Goal: Contribute content: Contribute content

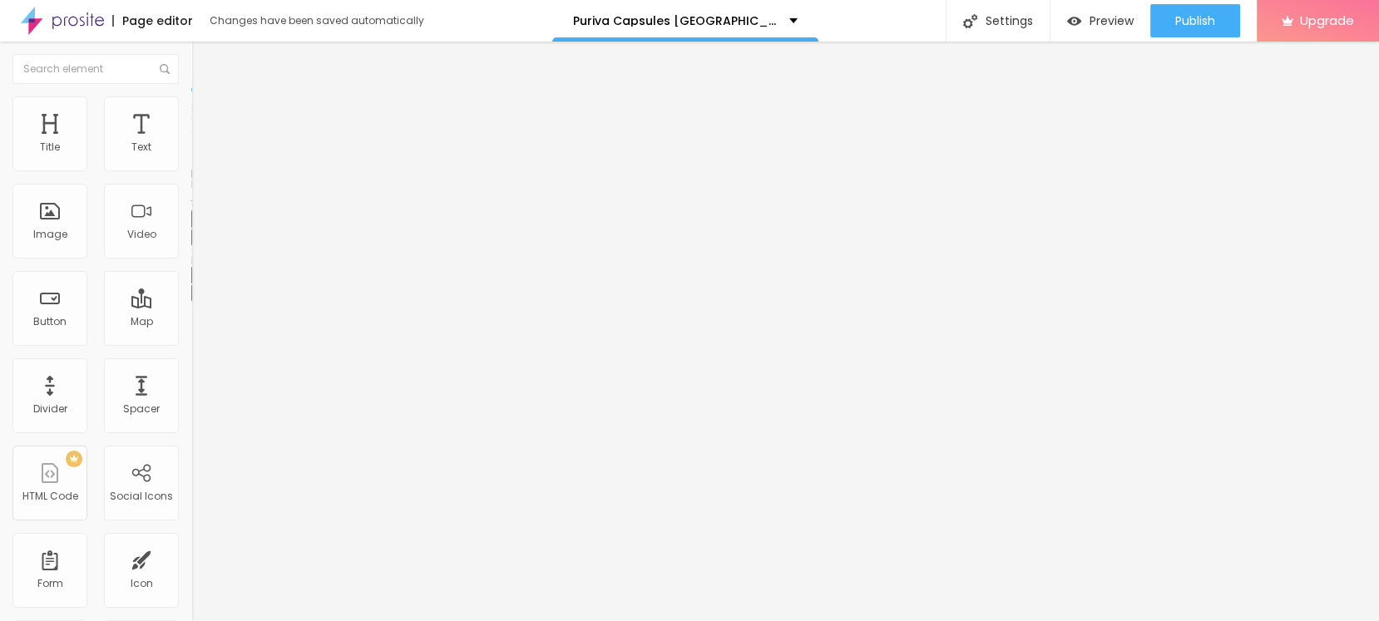
click at [200, 239] on icon "button" at bounding box center [203, 236] width 7 height 7
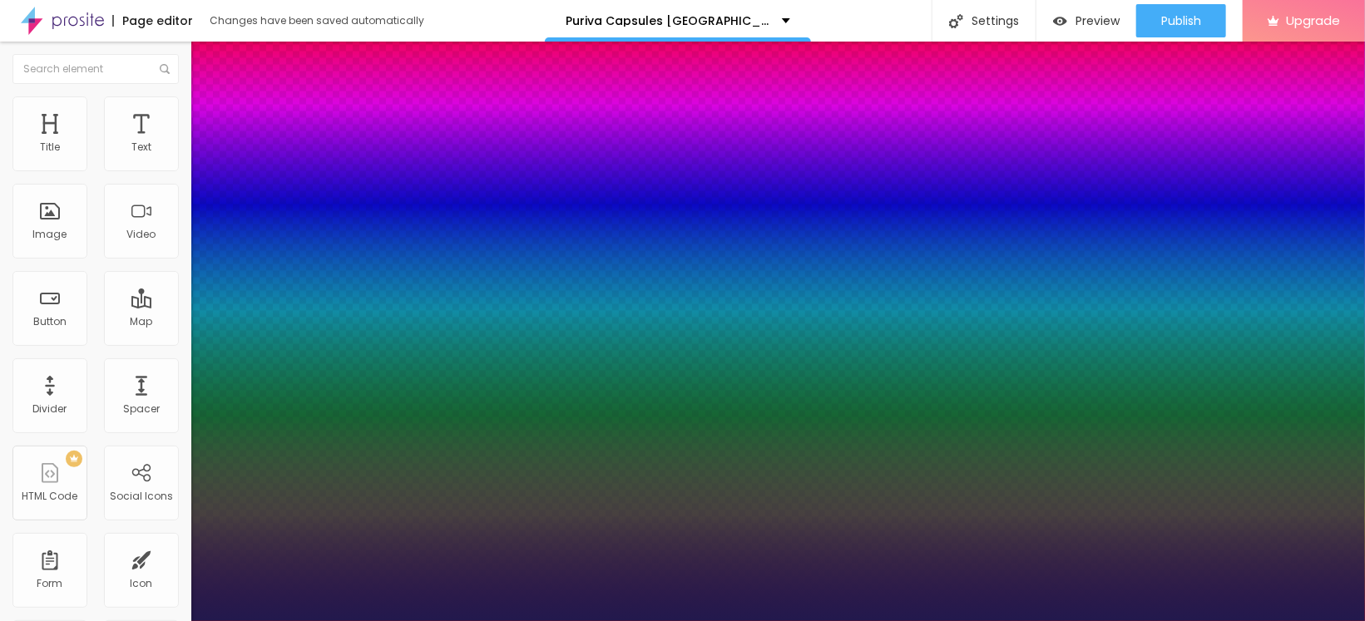
type input "1"
type input "18"
type input "1"
type input "19"
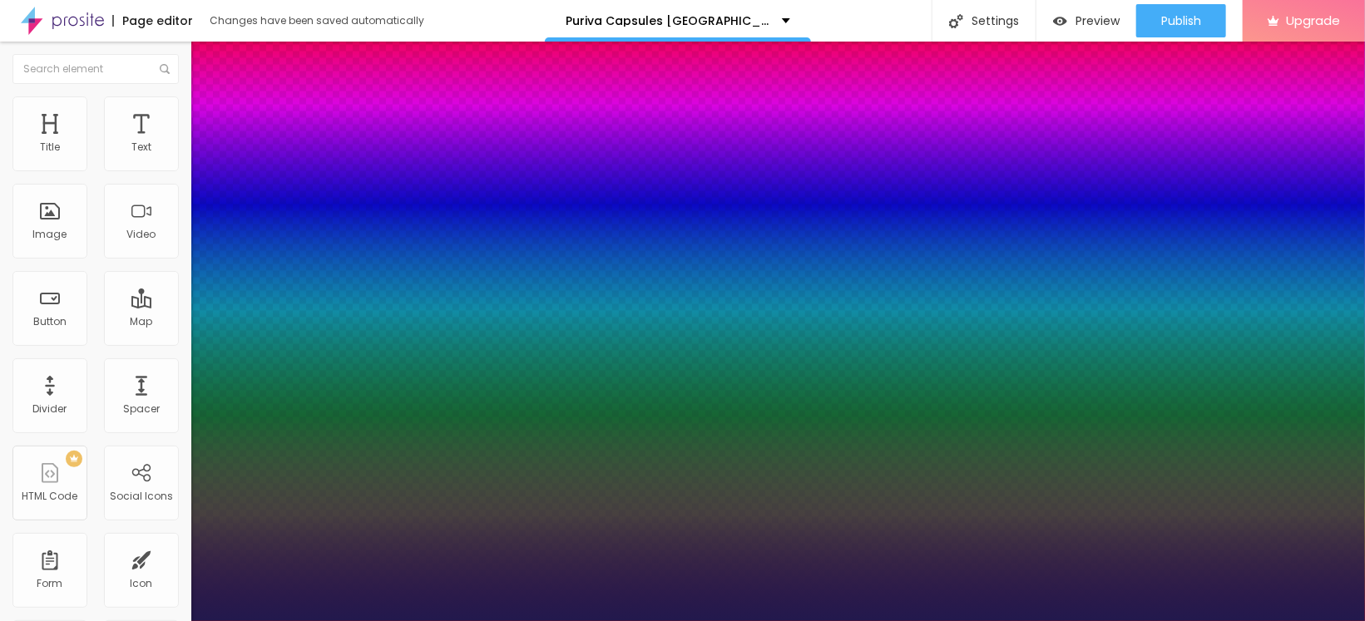
type input "19"
type input "1"
type input "23"
type input "1"
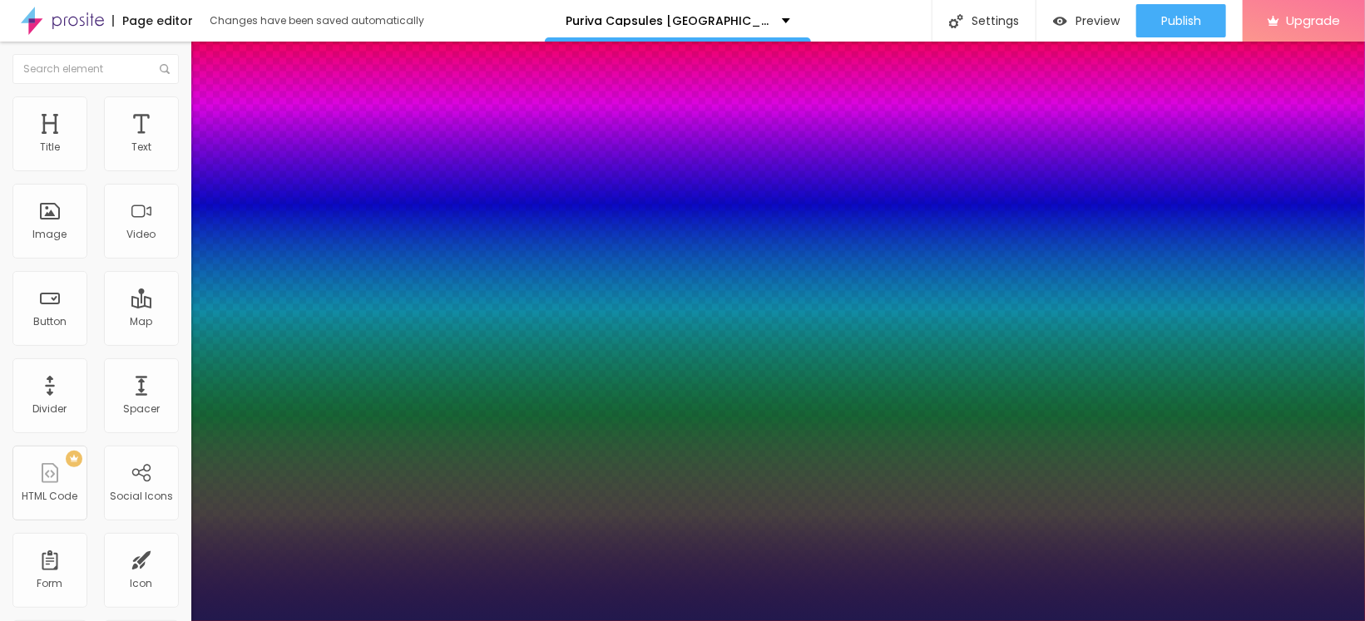
type input "27"
type input "1"
type input "28"
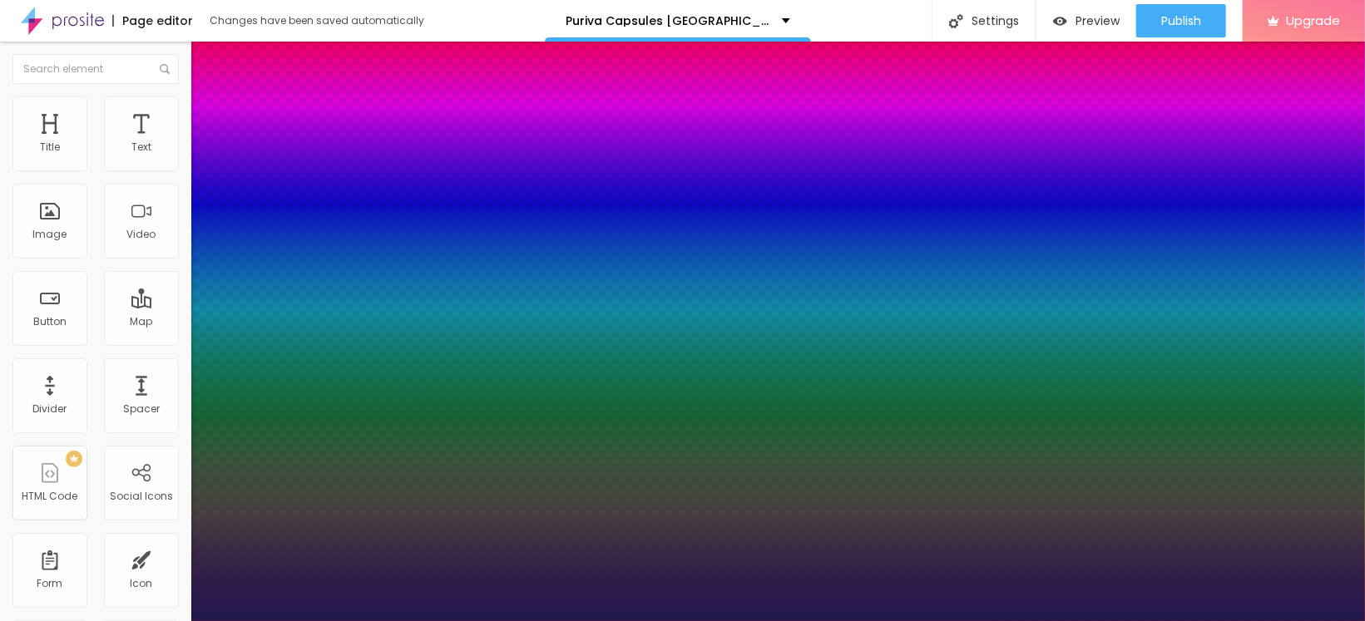
type input "1"
type input "29"
type input "1"
type input "30"
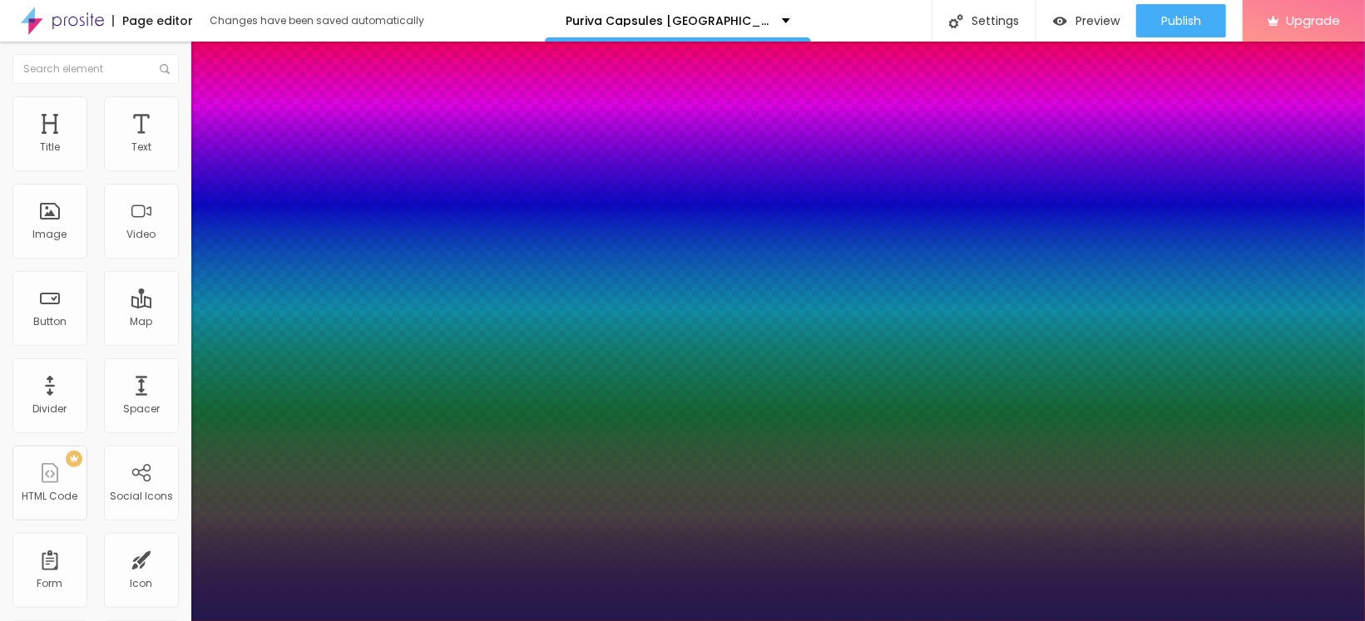
type input "30"
type input "1"
drag, startPoint x: 227, startPoint y: 469, endPoint x: 242, endPoint y: 472, distance: 15.3
type input "30"
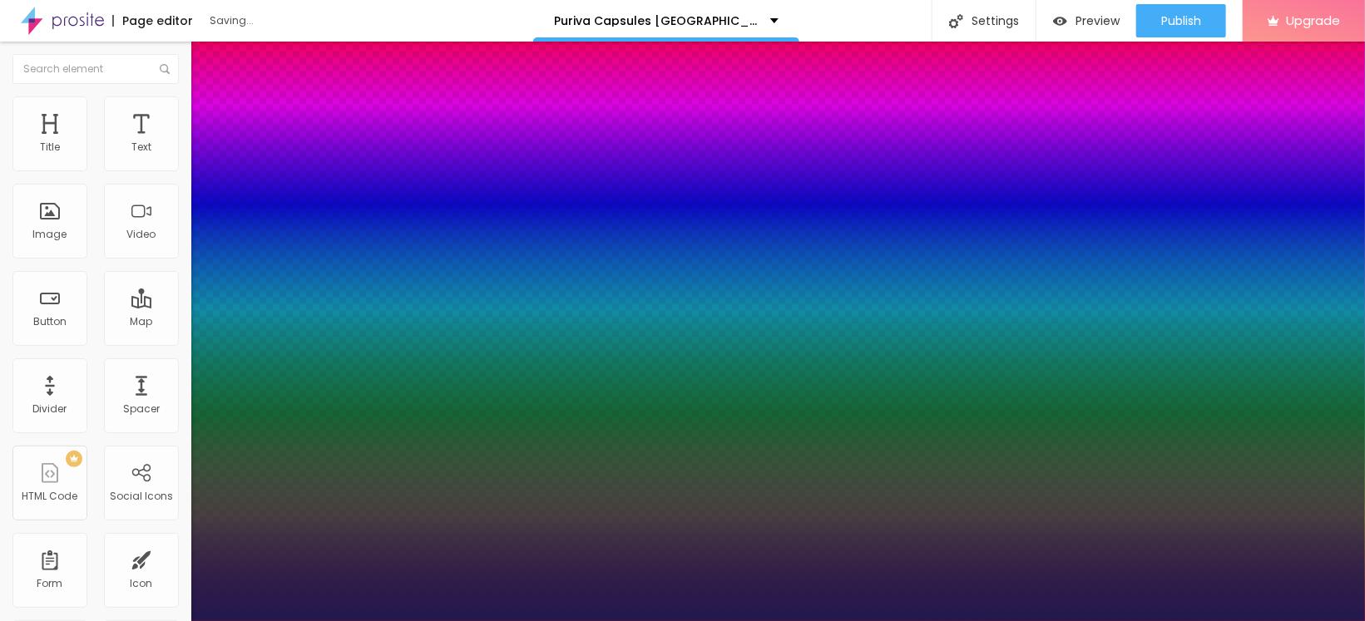
type input "1"
select select "BreeSerif"
type input "1"
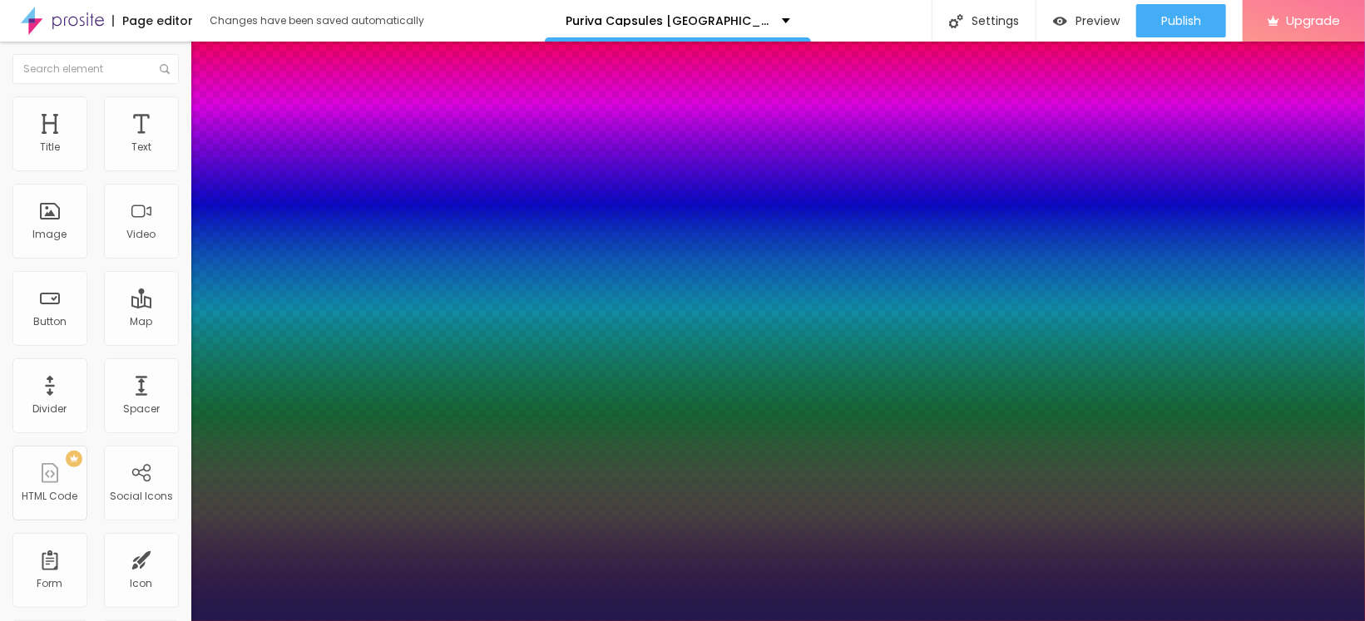
click at [635, 620] on div at bounding box center [682, 621] width 1365 height 0
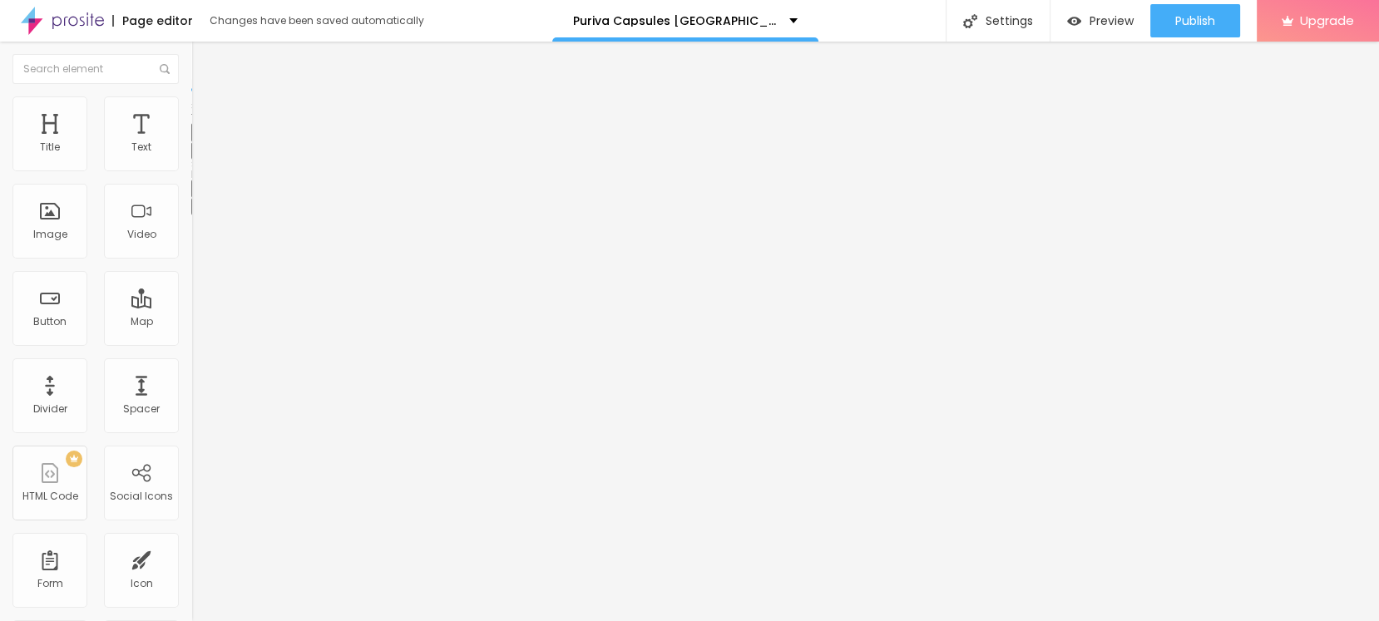
click at [204, 59] on div "Edit Text" at bounding box center [242, 60] width 76 height 13
click at [204, 56] on img "button" at bounding box center [210, 60] width 13 height 13
click at [204, 61] on div "Edit Text" at bounding box center [242, 60] width 76 height 13
drag, startPoint x: 104, startPoint y: 326, endPoint x: 68, endPoint y: 140, distance: 189.7
click at [191, 315] on div "Edit Text Style Advanced Typography Reset to default Shadow DISABLED Reset to d…" at bounding box center [286, 332] width 191 height 580
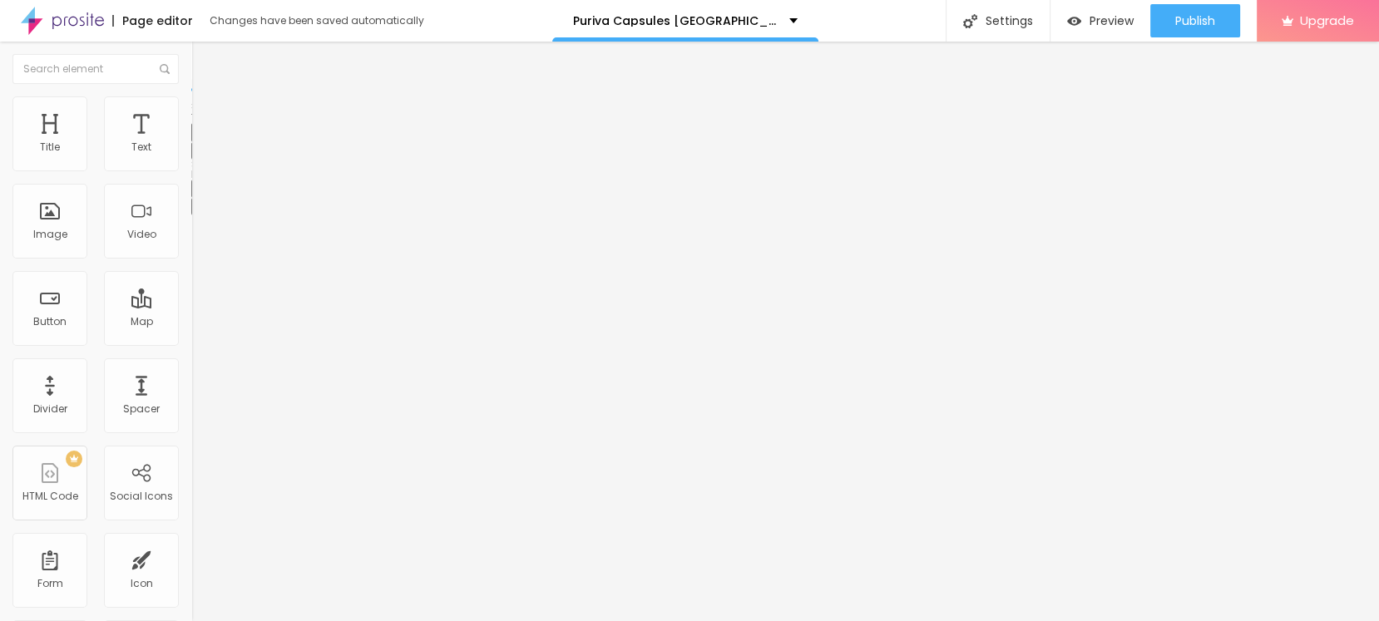
click at [204, 60] on img "button" at bounding box center [210, 60] width 13 height 13
click at [204, 58] on div "Edit Text" at bounding box center [242, 60] width 76 height 13
click at [191, 143] on span "Add image" at bounding box center [225, 136] width 68 height 14
drag, startPoint x: 448, startPoint y: 246, endPoint x: 642, endPoint y: 308, distance: 203.3
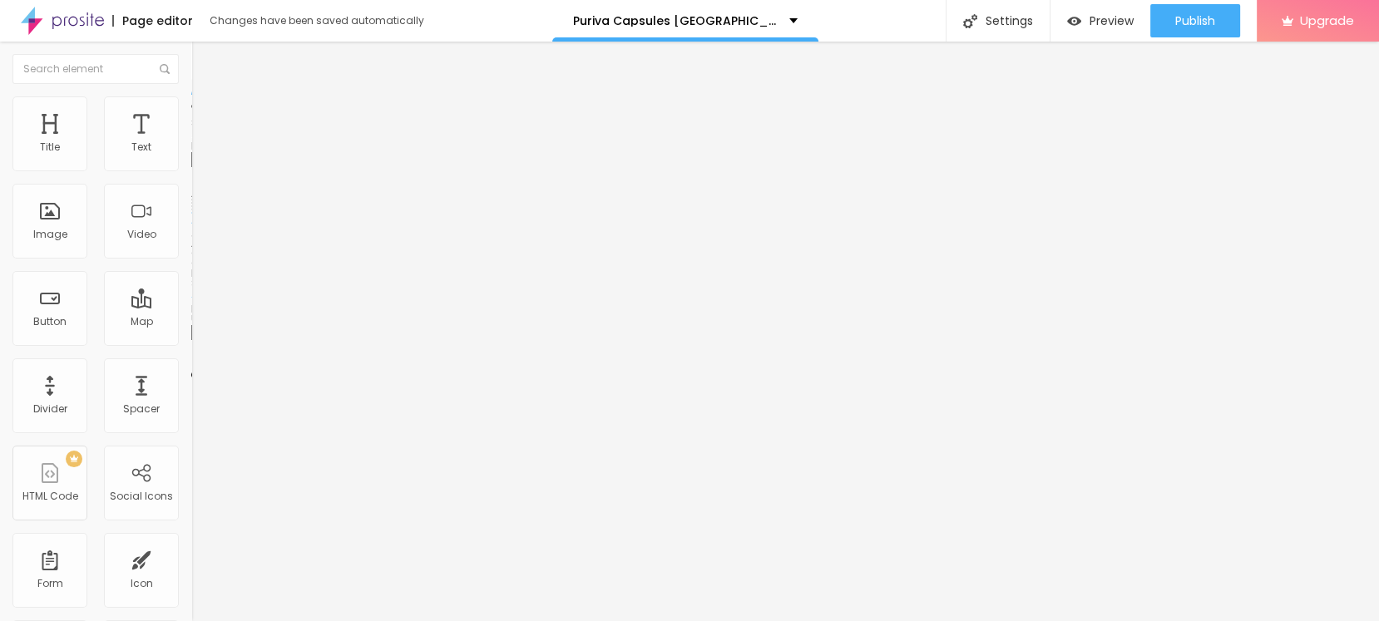
click at [191, 168] on input "text" at bounding box center [291, 159] width 200 height 17
paste input "Puriva Capsules [GEOGRAPHIC_DATA]™ Officiële website"
type input "Puriva Capsules [GEOGRAPHIC_DATA]"
drag, startPoint x: 69, startPoint y: 457, endPoint x: 92, endPoint y: 457, distance: 23.3
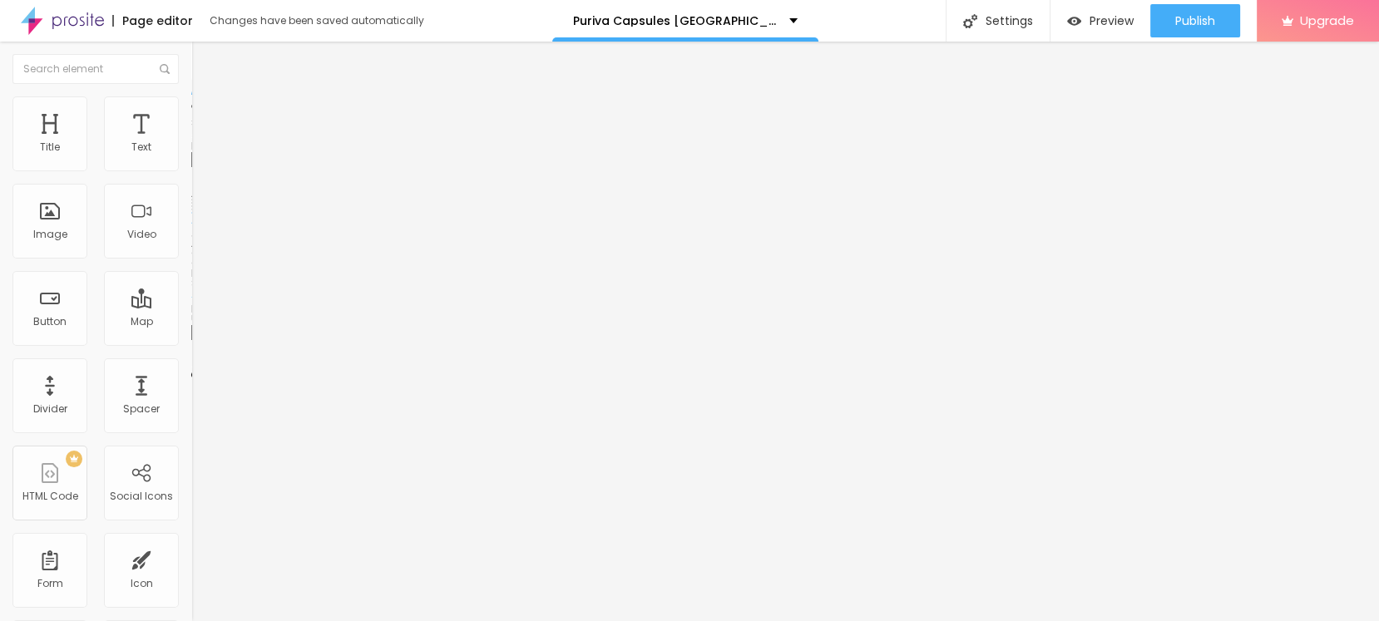
click at [191, 341] on input "https://" at bounding box center [291, 332] width 200 height 17
paste input "[DOMAIN_NAME][URL]"
type input "[URL][DOMAIN_NAME]"
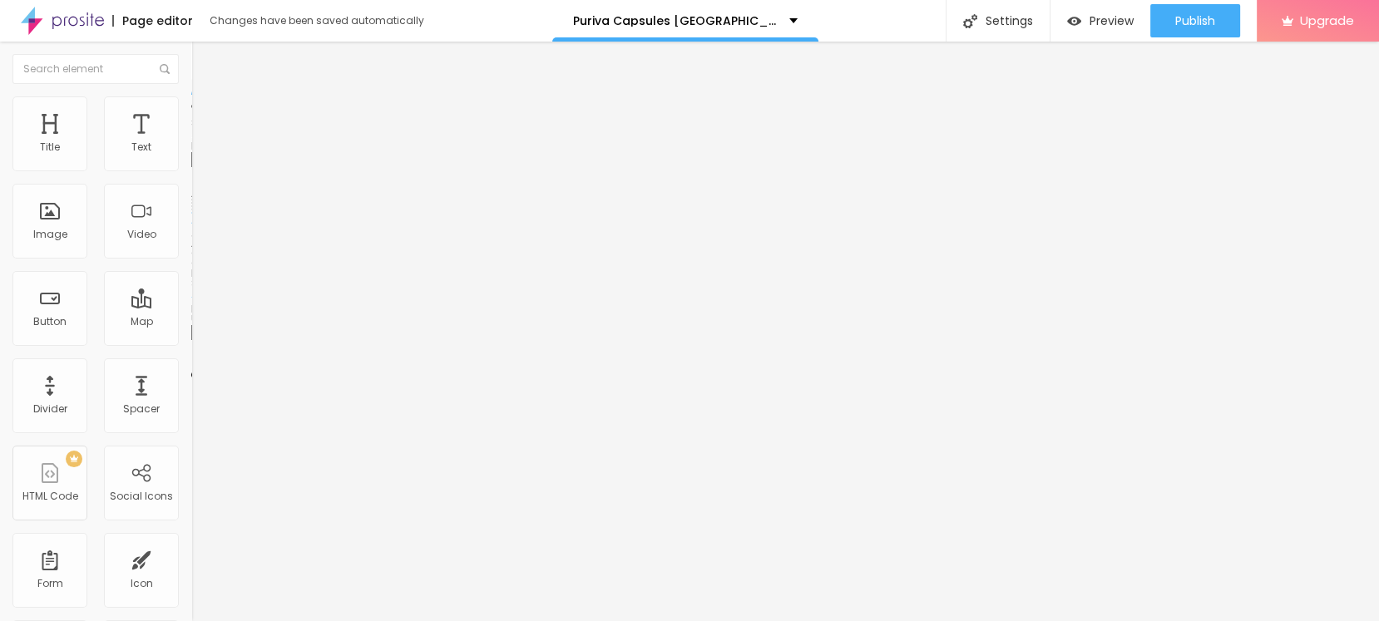
scroll to position [0, 0]
click at [191, 113] on ul "Content Style Advanced" at bounding box center [286, 105] width 191 height 50
click at [191, 101] on li "Style" at bounding box center [286, 104] width 191 height 17
drag, startPoint x: 128, startPoint y: 172, endPoint x: 155, endPoint y: 182, distance: 28.4
click at [191, 172] on div at bounding box center [286, 164] width 191 height 15
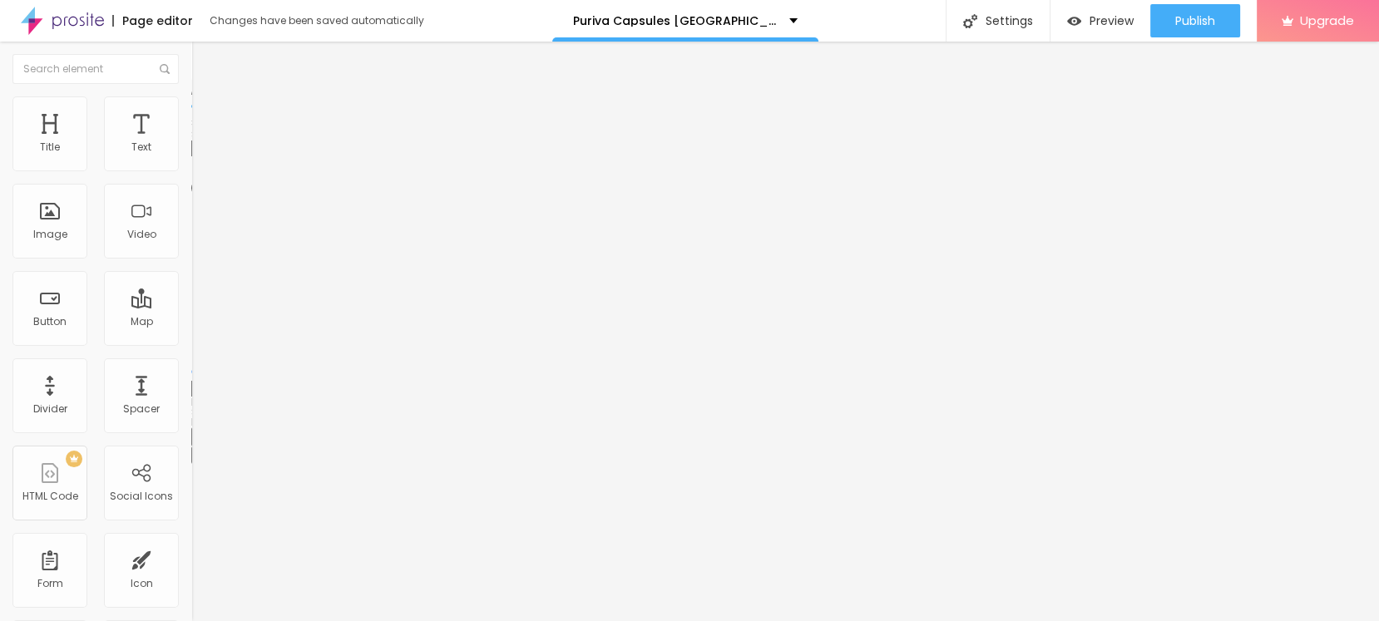
type input "95"
type input "90"
type input "85"
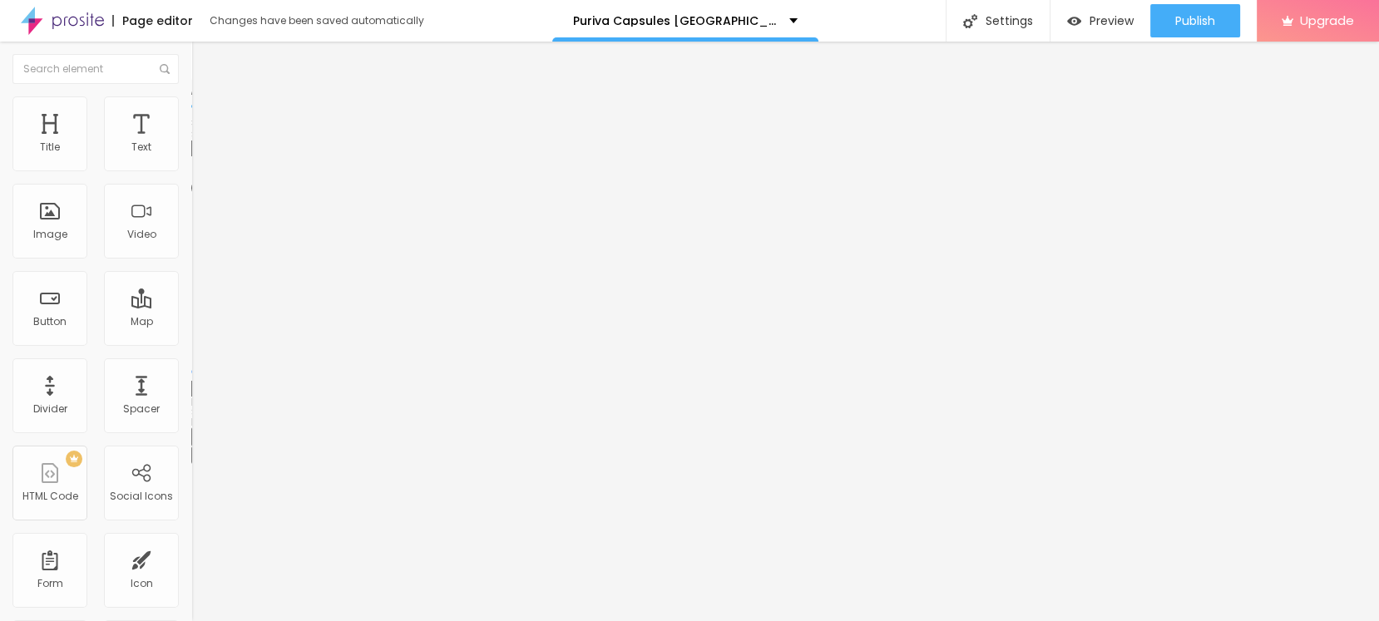
type input "85"
type input "75"
type input "70"
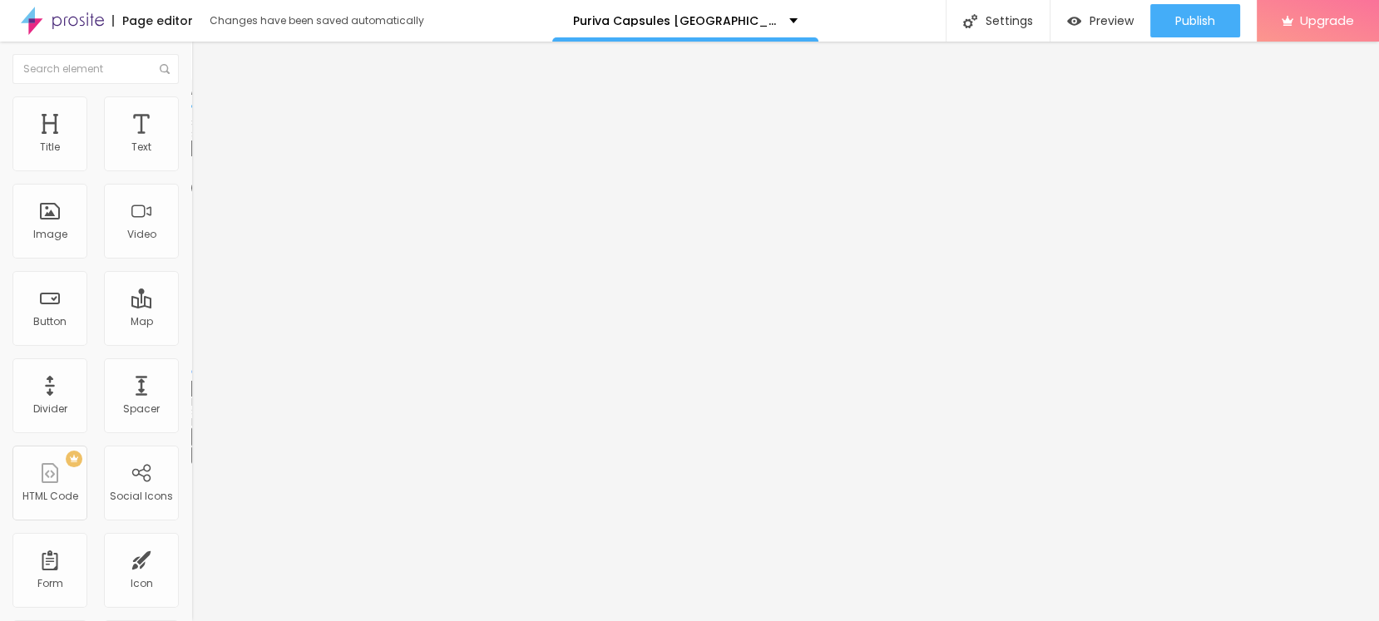
type input "65"
type input "60"
type input "55"
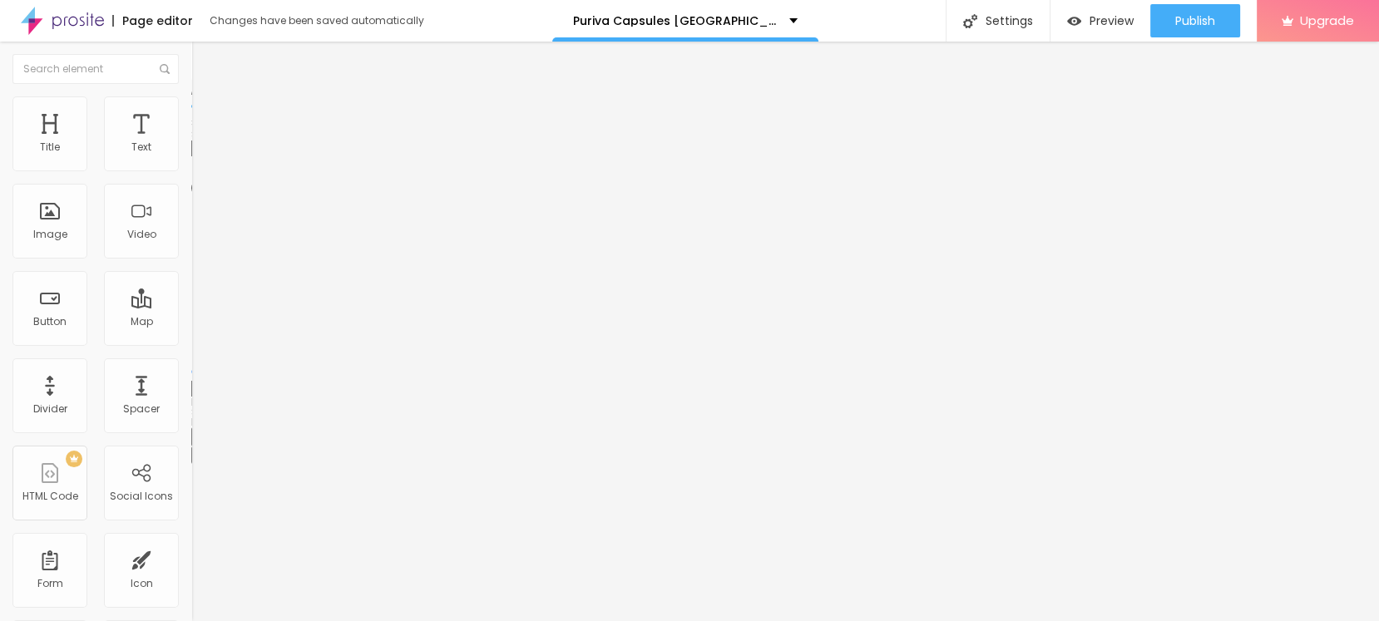
type input "55"
type input "60"
type input "55"
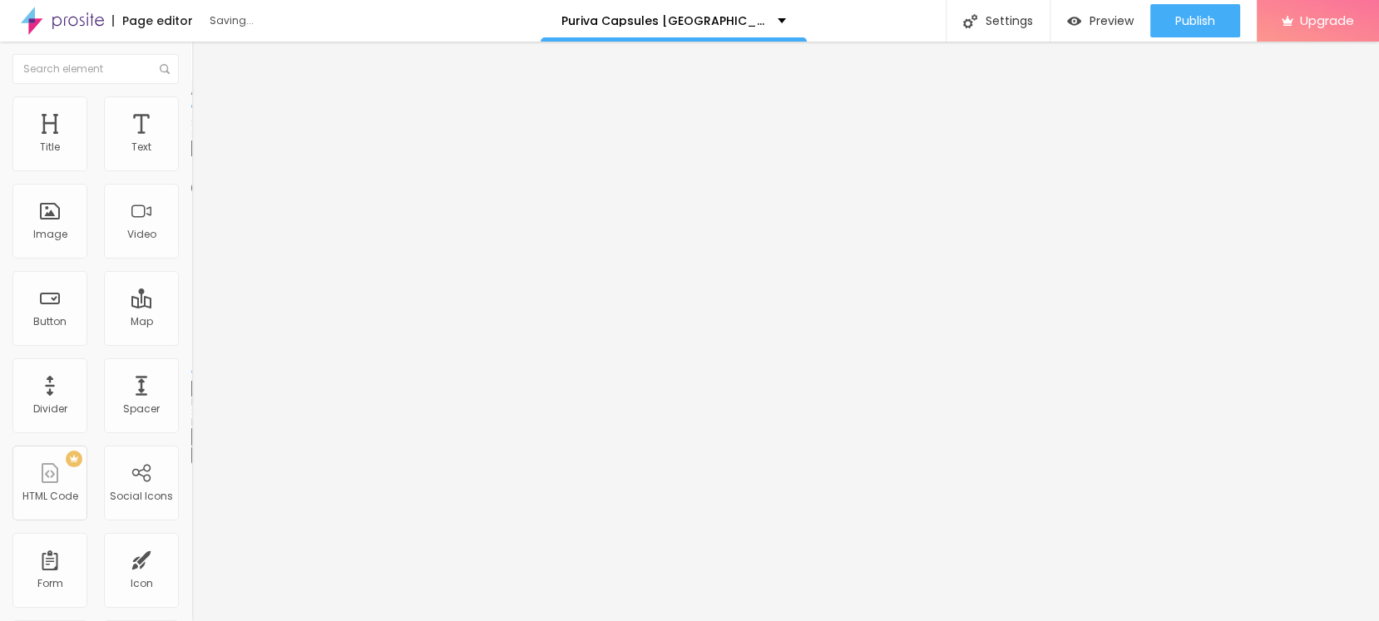
type input "50"
type input "45"
type input "40"
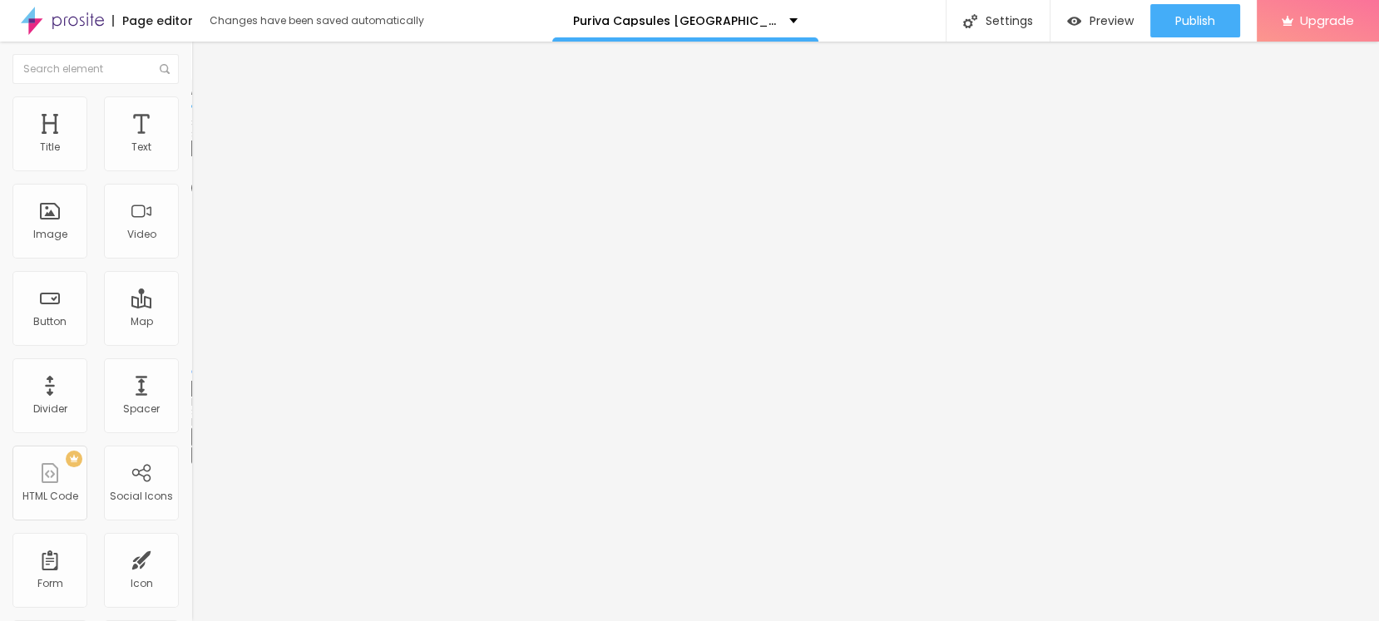
type input "40"
type input "35"
type input "30"
drag, startPoint x: 166, startPoint y: 179, endPoint x: 180, endPoint y: 197, distance: 23.1
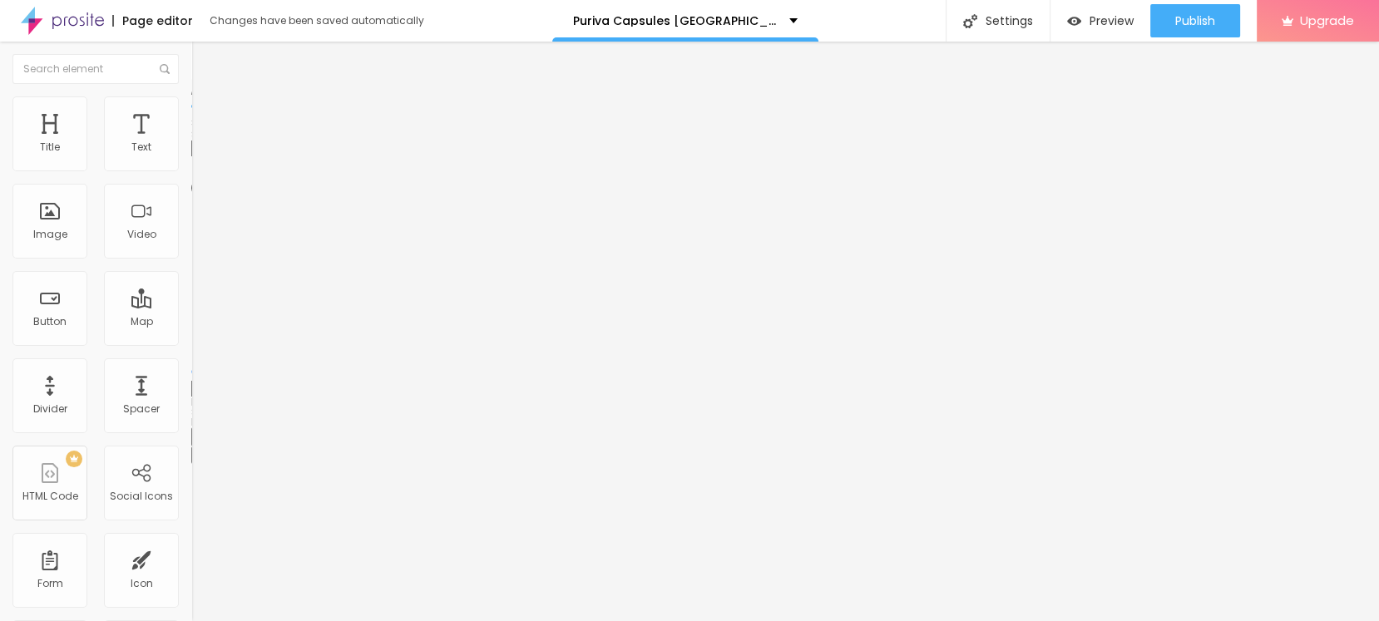
type input "30"
click at [191, 170] on input "range" at bounding box center [244, 163] width 107 height 13
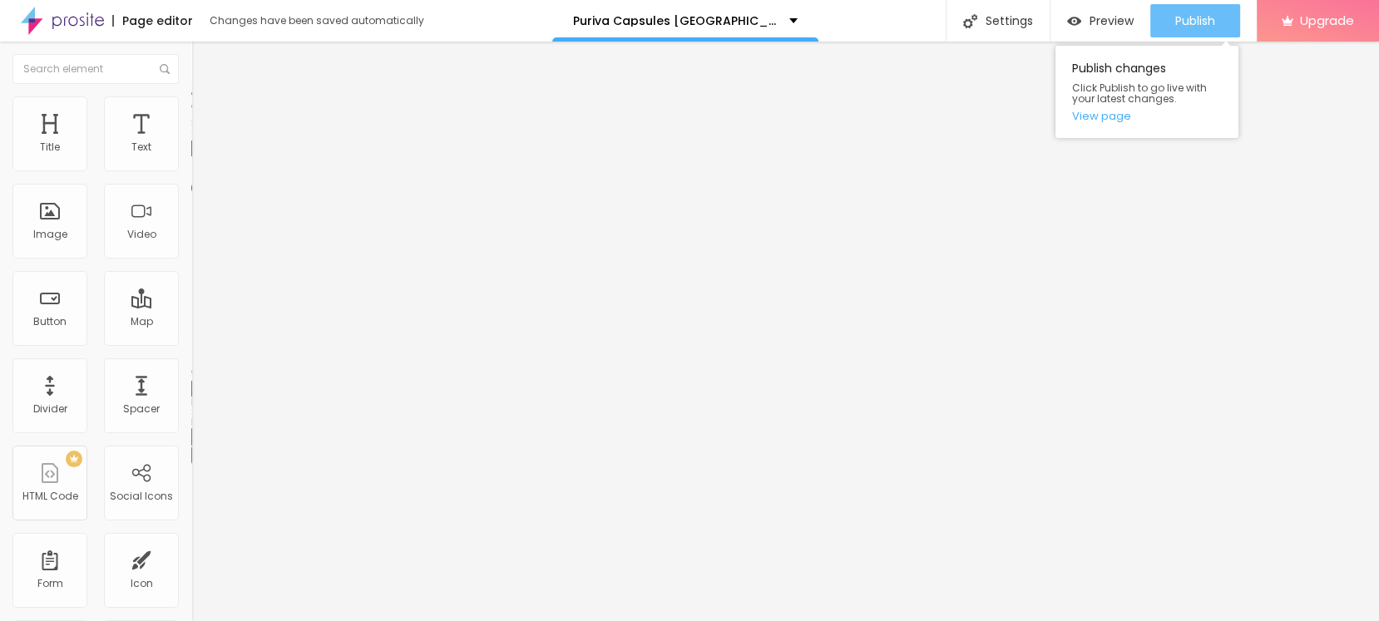
click at [1195, 21] on span "Publish" at bounding box center [1195, 20] width 40 height 13
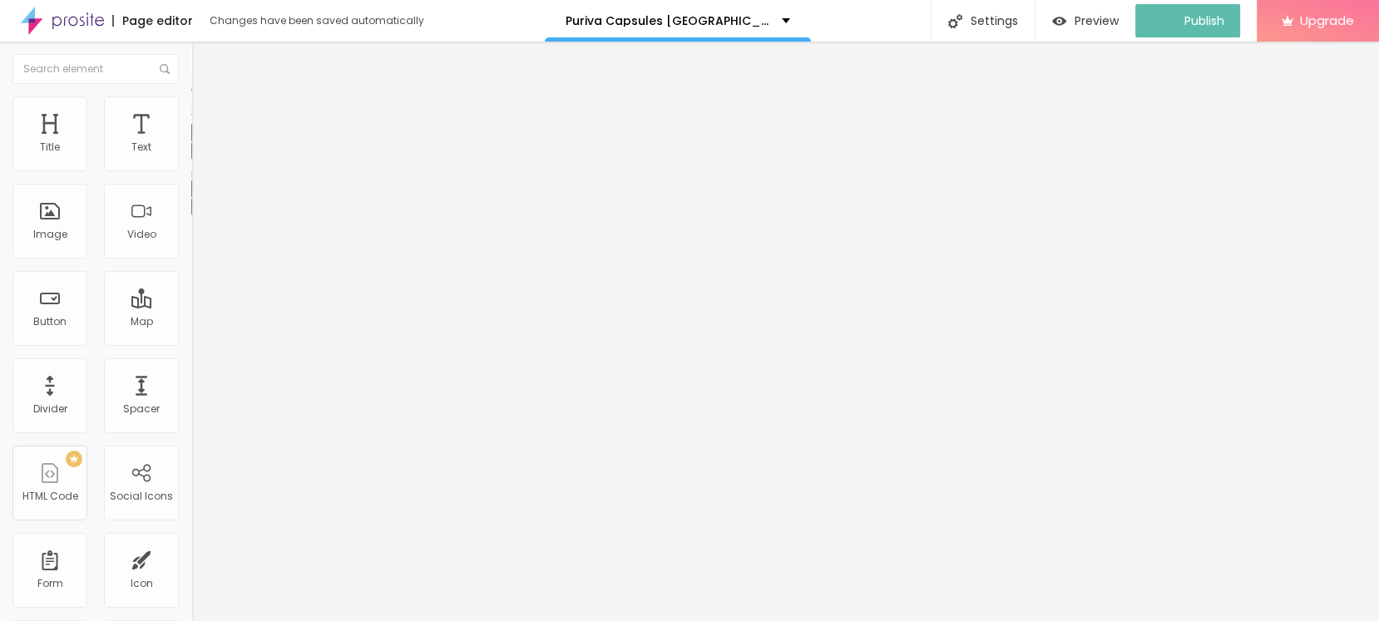
click at [191, 160] on button "button" at bounding box center [202, 150] width 23 height 17
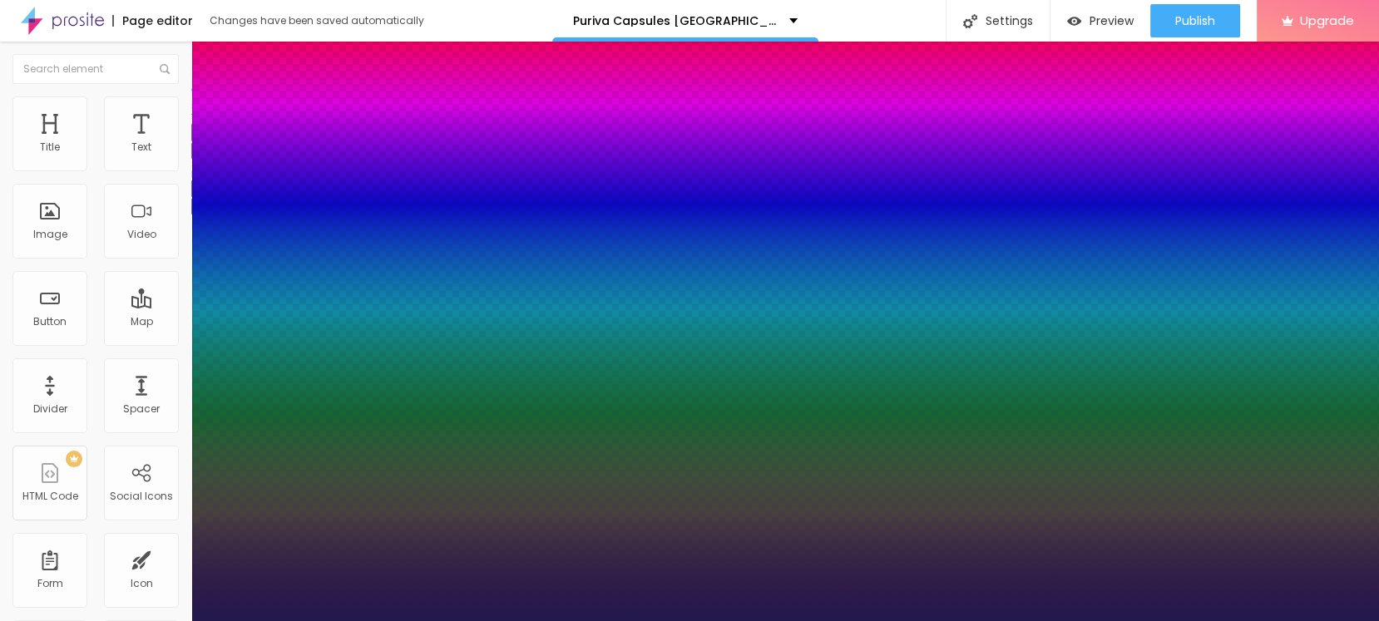
type input "1"
select select "Assistant"
type input "1"
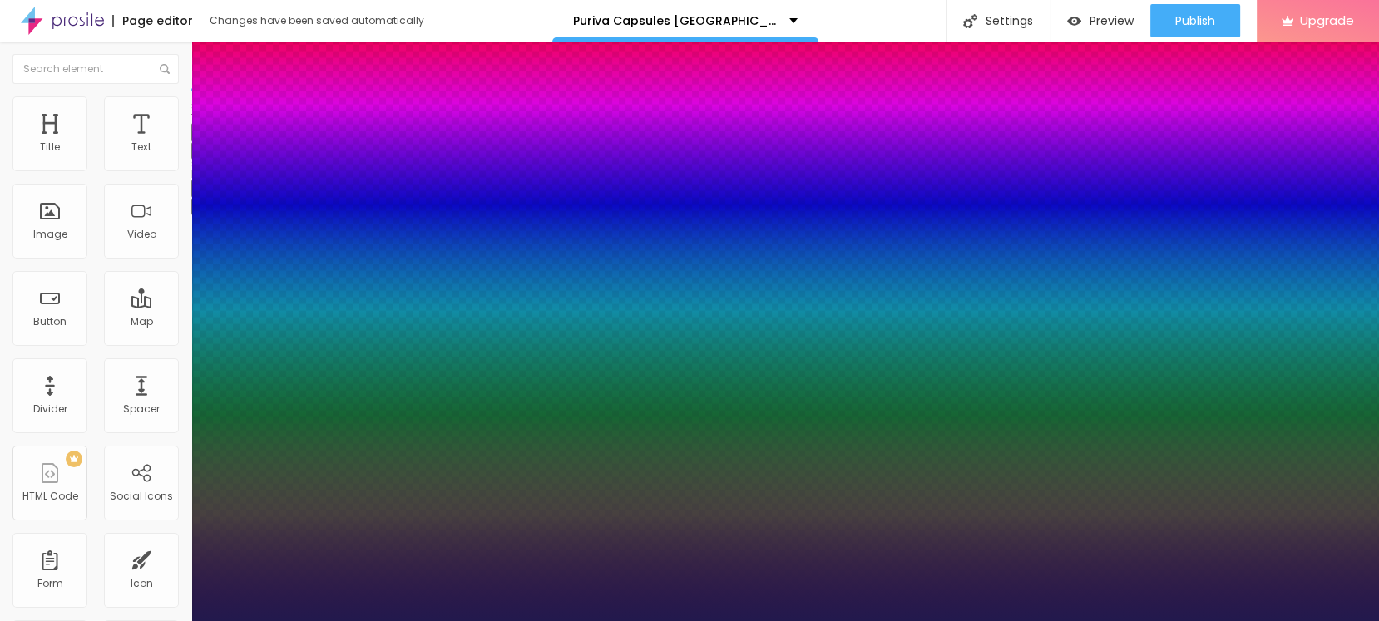
click at [634, 620] on div at bounding box center [689, 621] width 1379 height 0
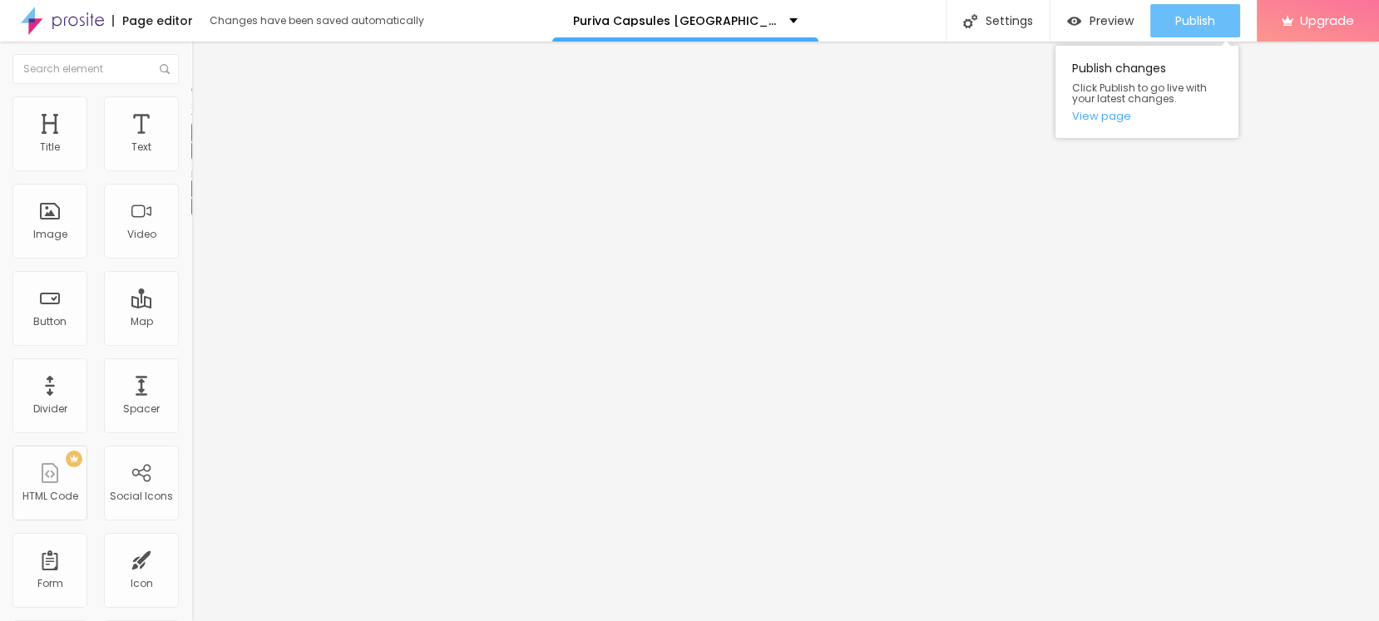
click at [1186, 14] on span "Publish" at bounding box center [1195, 20] width 40 height 13
click at [1096, 114] on link "View page" at bounding box center [1147, 116] width 150 height 11
